Goal: Task Accomplishment & Management: Manage account settings

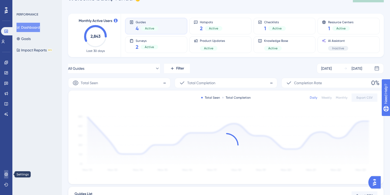
click at [7, 175] on icon at bounding box center [5, 173] width 3 height 3
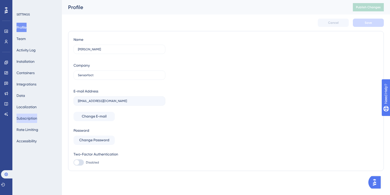
click at [26, 118] on button "Subscription" at bounding box center [26, 117] width 21 height 9
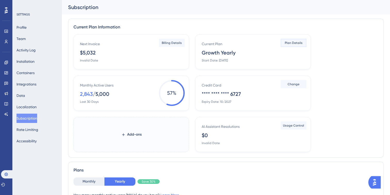
click at [285, 43] on span "Plan Details" at bounding box center [293, 43] width 18 height 4
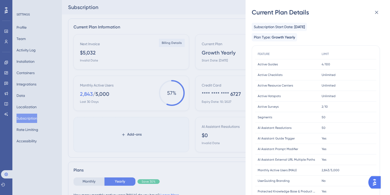
drag, startPoint x: 294, startPoint y: 27, endPoint x: 322, endPoint y: 27, distance: 27.6
click at [307, 27] on div "Subscription Start Date: [DATE]" at bounding box center [279, 27] width 55 height 8
copy span "[DATE]"
click at [217, 15] on div "Current Plan Details Subscription Start Date: [DATE] Plan Type: Growth Yearly F…" at bounding box center [195, 97] width 390 height 195
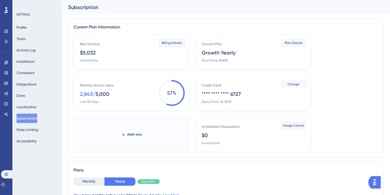
click at [179, 45] on button "Billing Details" at bounding box center [172, 43] width 26 height 8
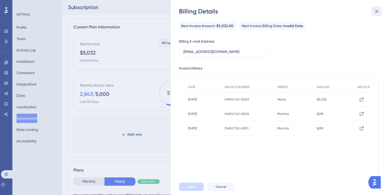
click at [375, 13] on icon at bounding box center [376, 11] width 6 height 6
